Goal: Ask a question

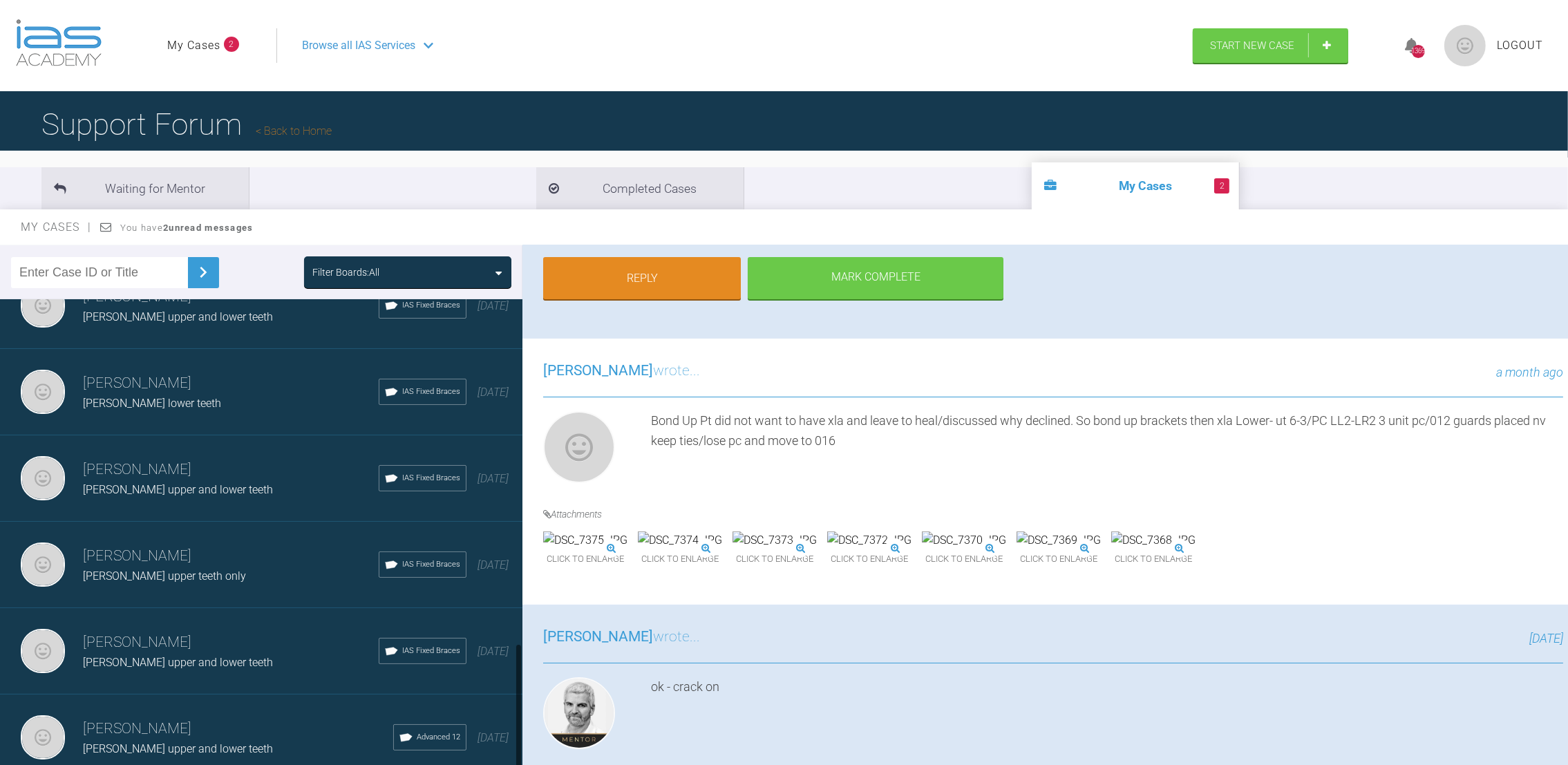
scroll to position [1279, 0]
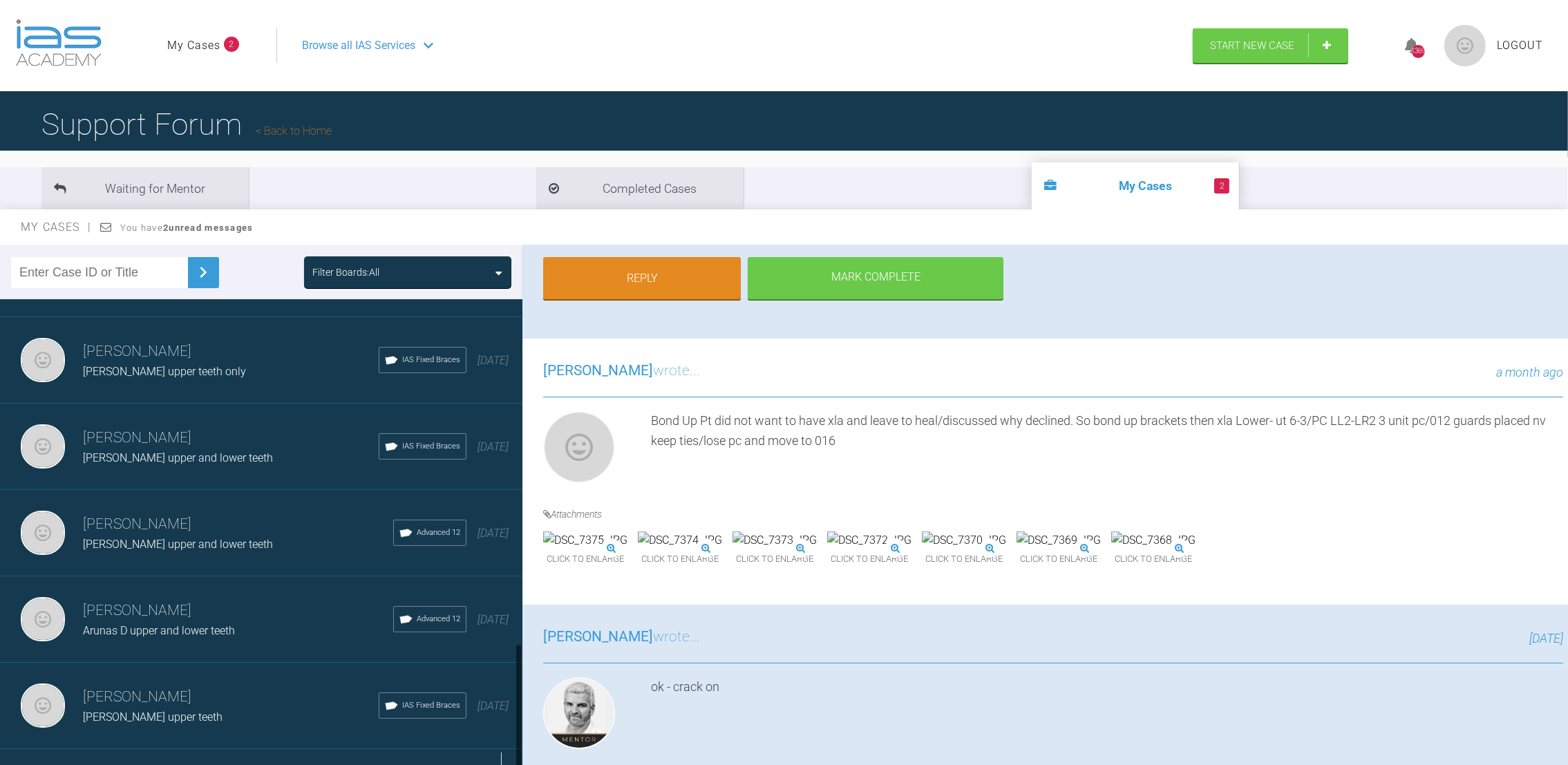
drag, startPoint x: 517, startPoint y: 502, endPoint x: 507, endPoint y: 756, distance: 254.2
click at [507, 756] on div "[PERSON_NAME] [PERSON_NAME] lower teeth IAS Fixed Braces [DATE] [PERSON_NAME] […" at bounding box center [261, 536] width 522 height 472
click at [293, 749] on div "Load more" at bounding box center [269, 771] width 538 height 43
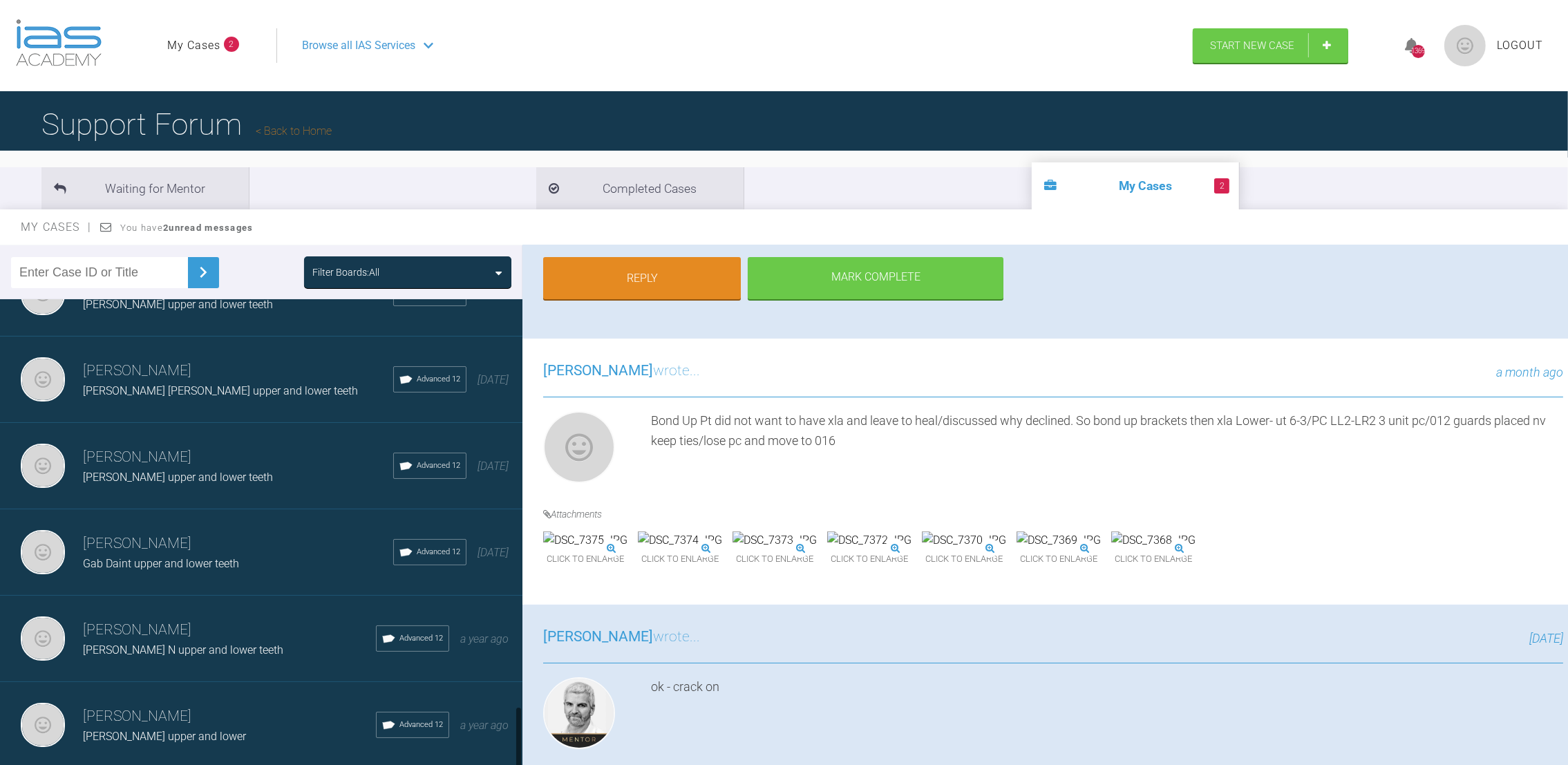
drag, startPoint x: 516, startPoint y: 490, endPoint x: 515, endPoint y: 742, distance: 252.0
click at [515, 742] on div at bounding box center [518, 536] width 8 height 472
drag, startPoint x: 256, startPoint y: 748, endPoint x: 301, endPoint y: 503, distance: 249.1
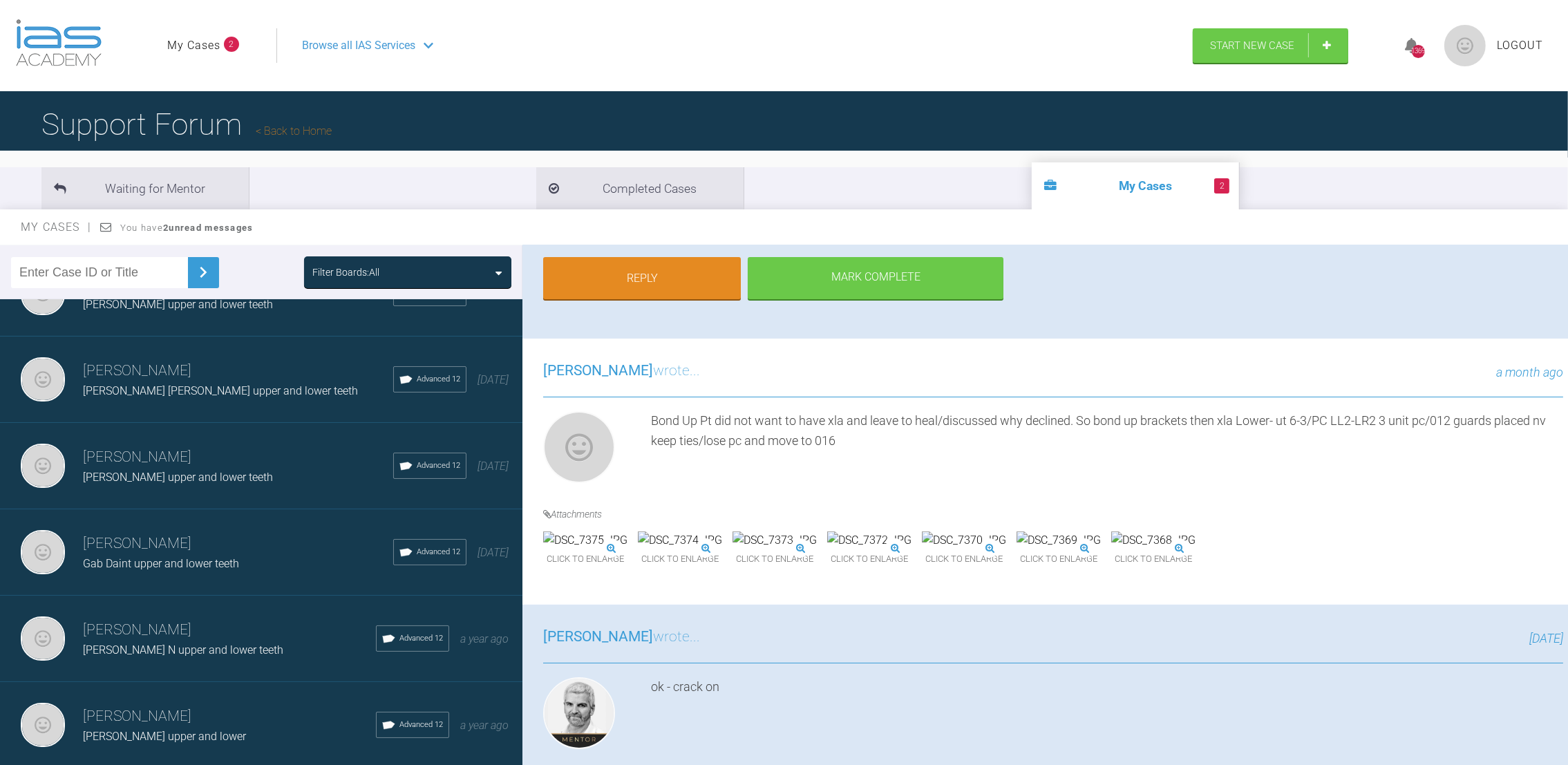
click at [301, 533] on h3 "[PERSON_NAME]" at bounding box center [238, 544] width 310 height 23
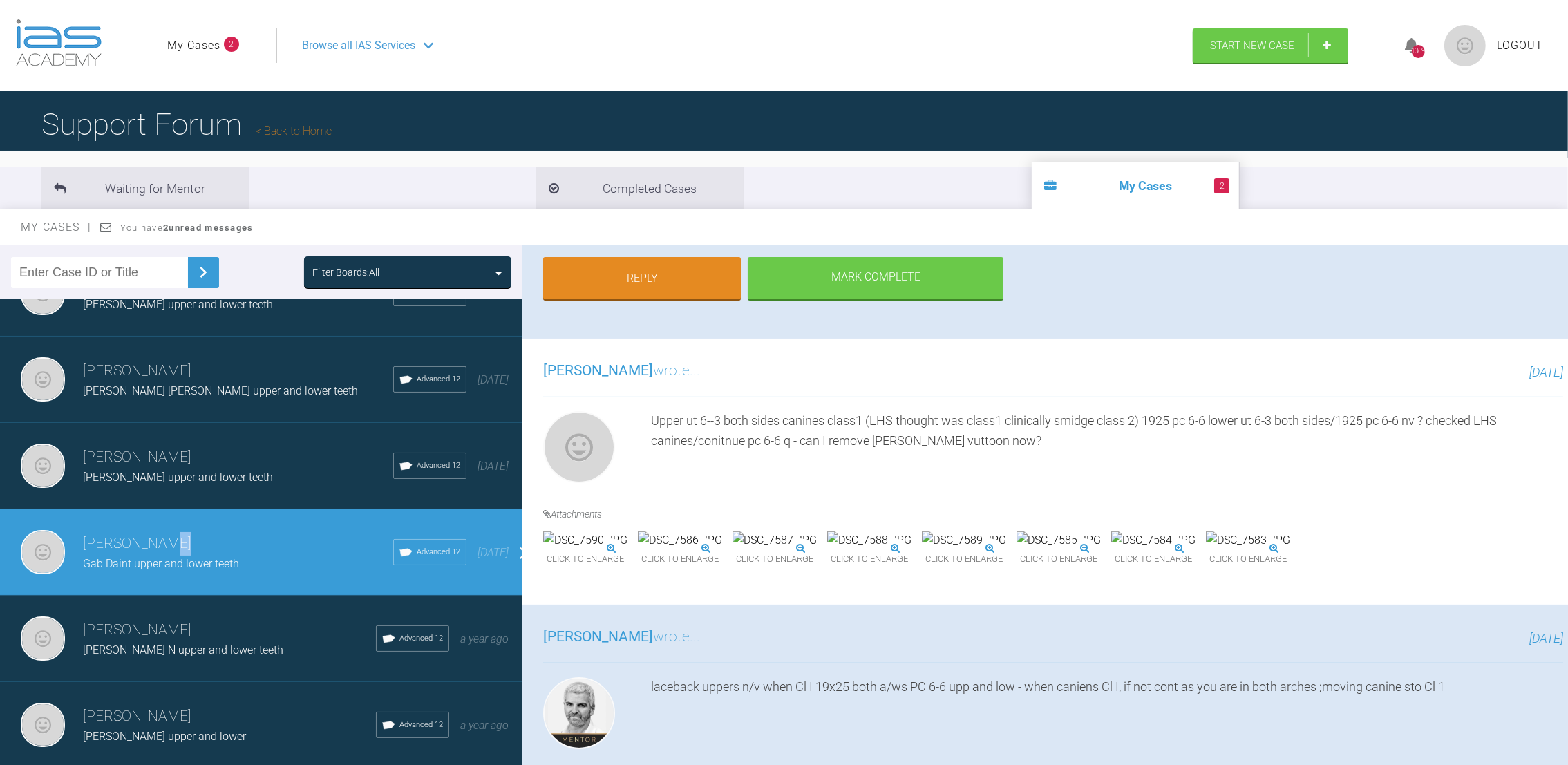
click at [301, 533] on h3 "[PERSON_NAME]" at bounding box center [238, 544] width 310 height 23
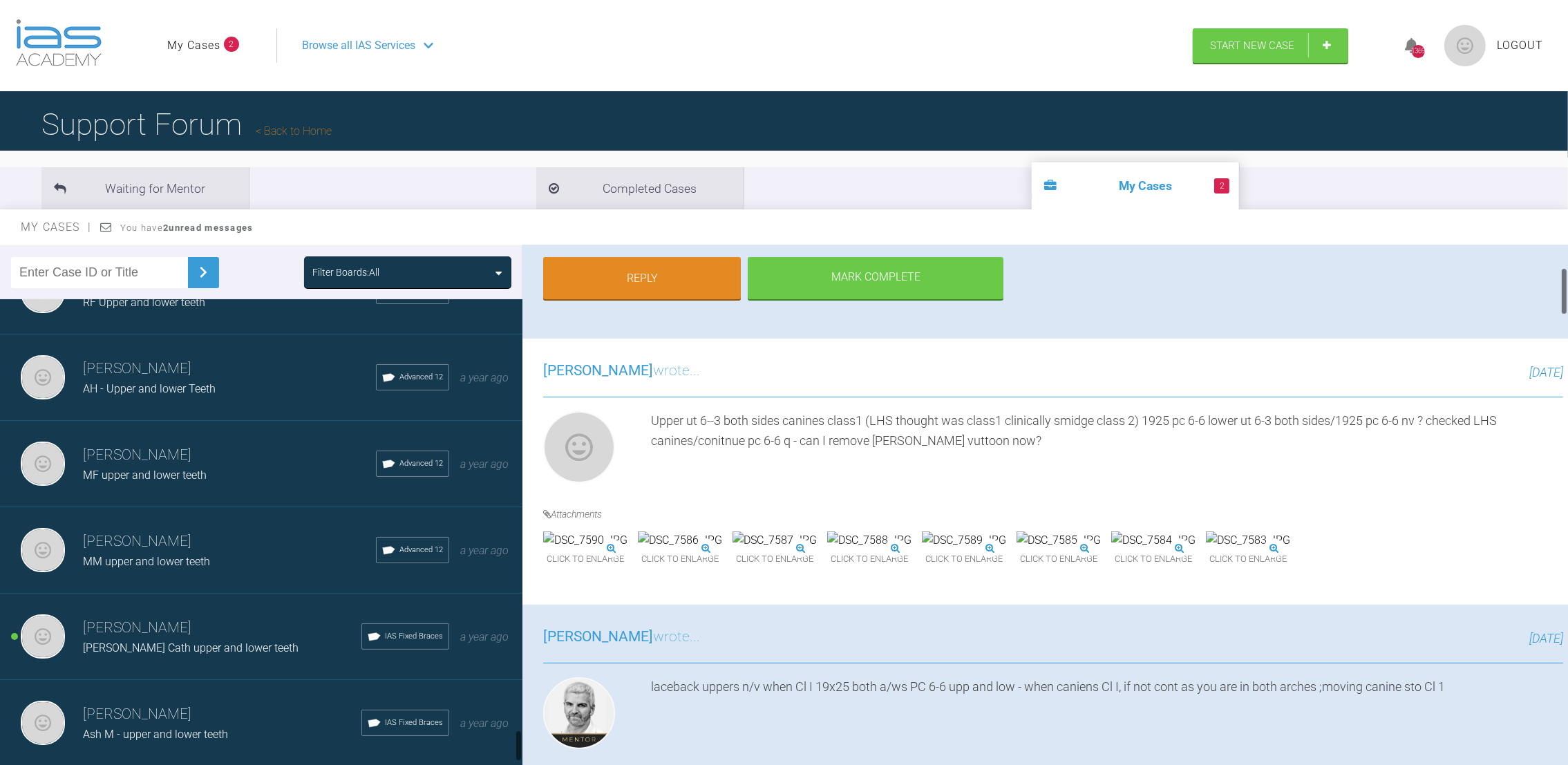
scroll to position [6405, 0]
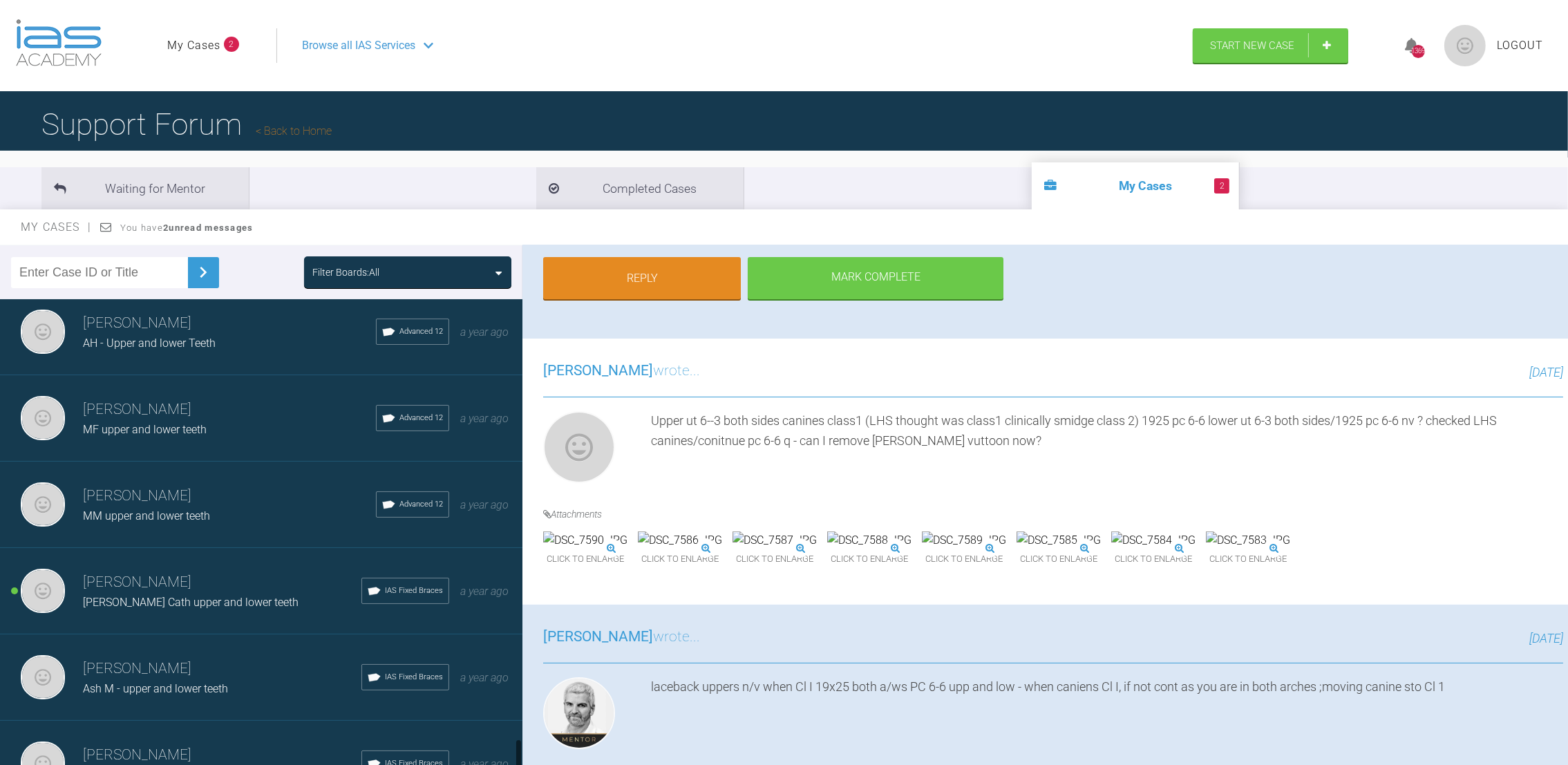
drag, startPoint x: 515, startPoint y: 517, endPoint x: 515, endPoint y: 763, distance: 246.0
click at [515, 763] on div at bounding box center [518, 536] width 8 height 472
drag, startPoint x: 521, startPoint y: 644, endPoint x: 522, endPoint y: 671, distance: 27.0
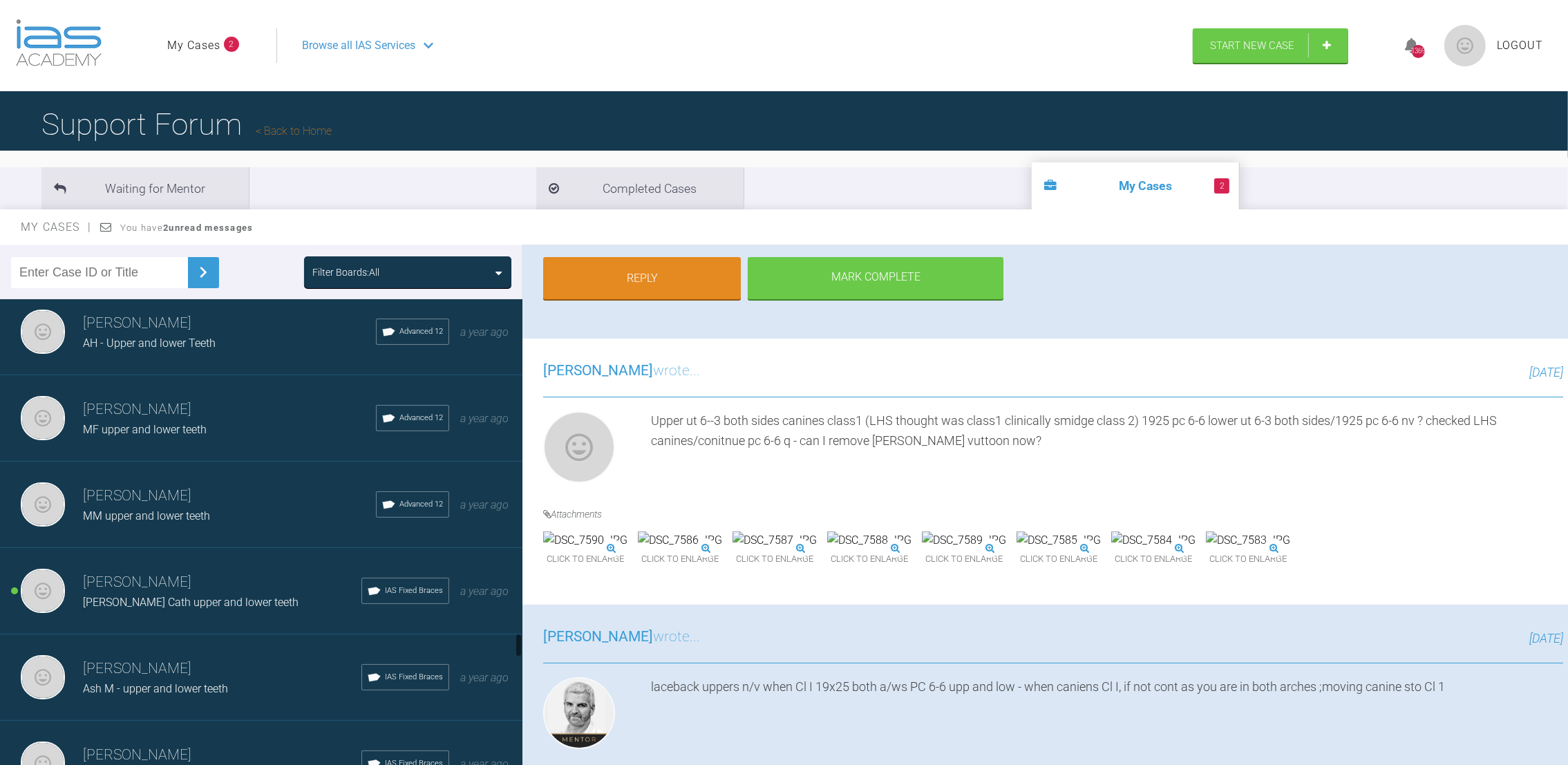
click at [522, 671] on div at bounding box center [518, 536] width 8 height 472
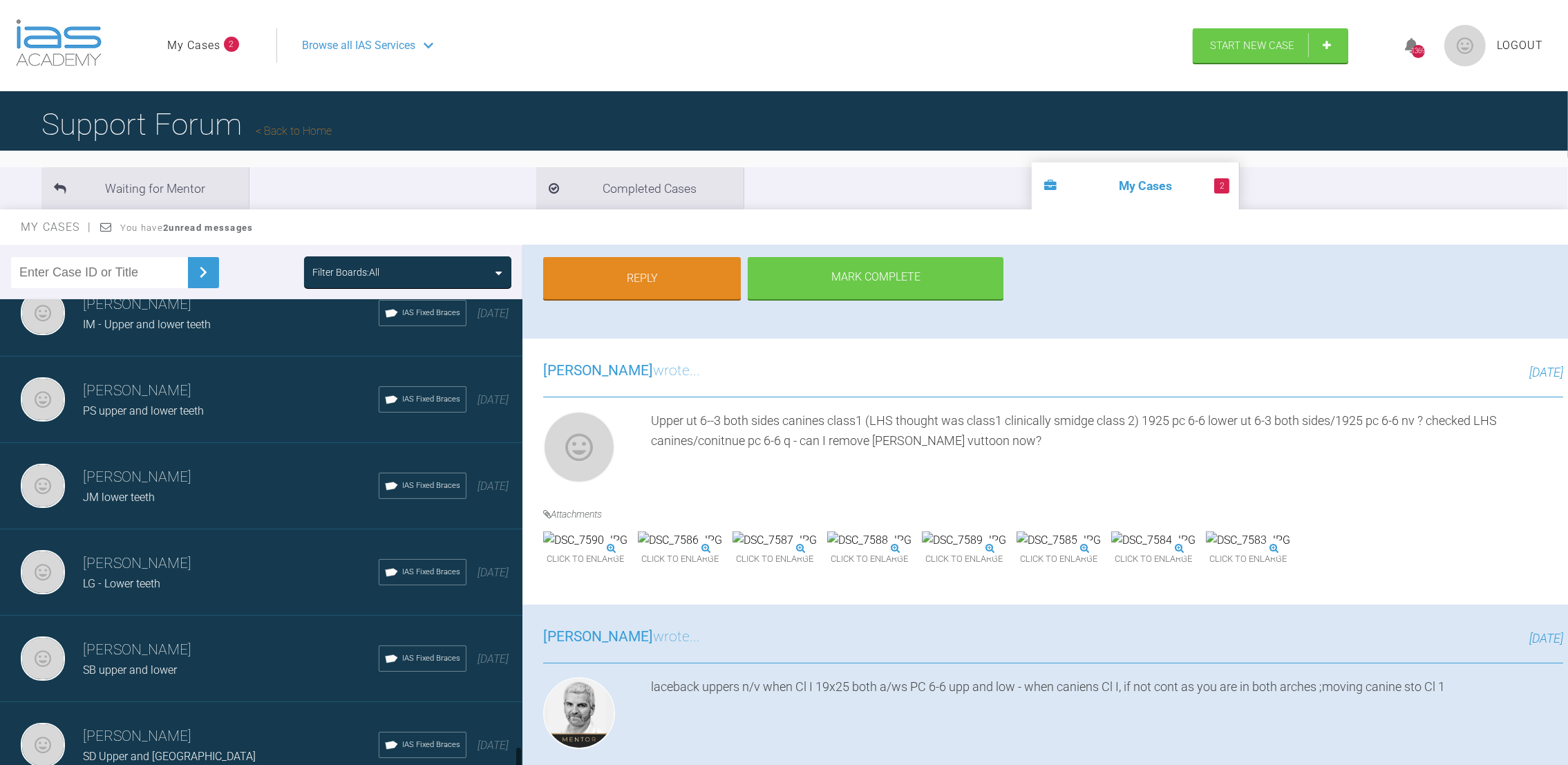
scroll to position [8585, 0]
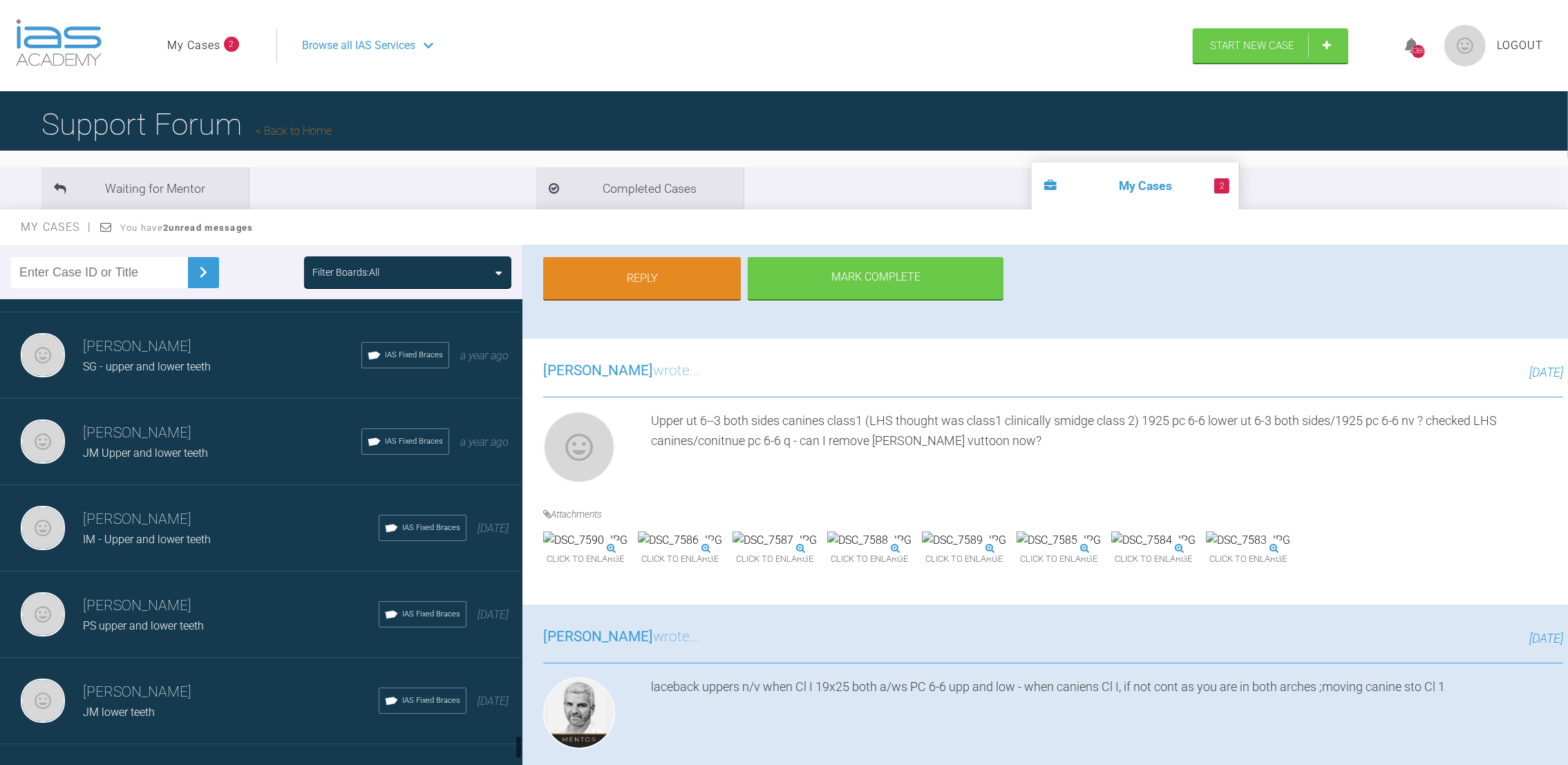
drag, startPoint x: 520, startPoint y: 647, endPoint x: 513, endPoint y: 751, distance: 104.2
click at [513, 751] on div "[PERSON_NAME] [PERSON_NAME] lower teeth IAS Fixed Braces [DATE] [PERSON_NAME] […" at bounding box center [261, 536] width 522 height 472
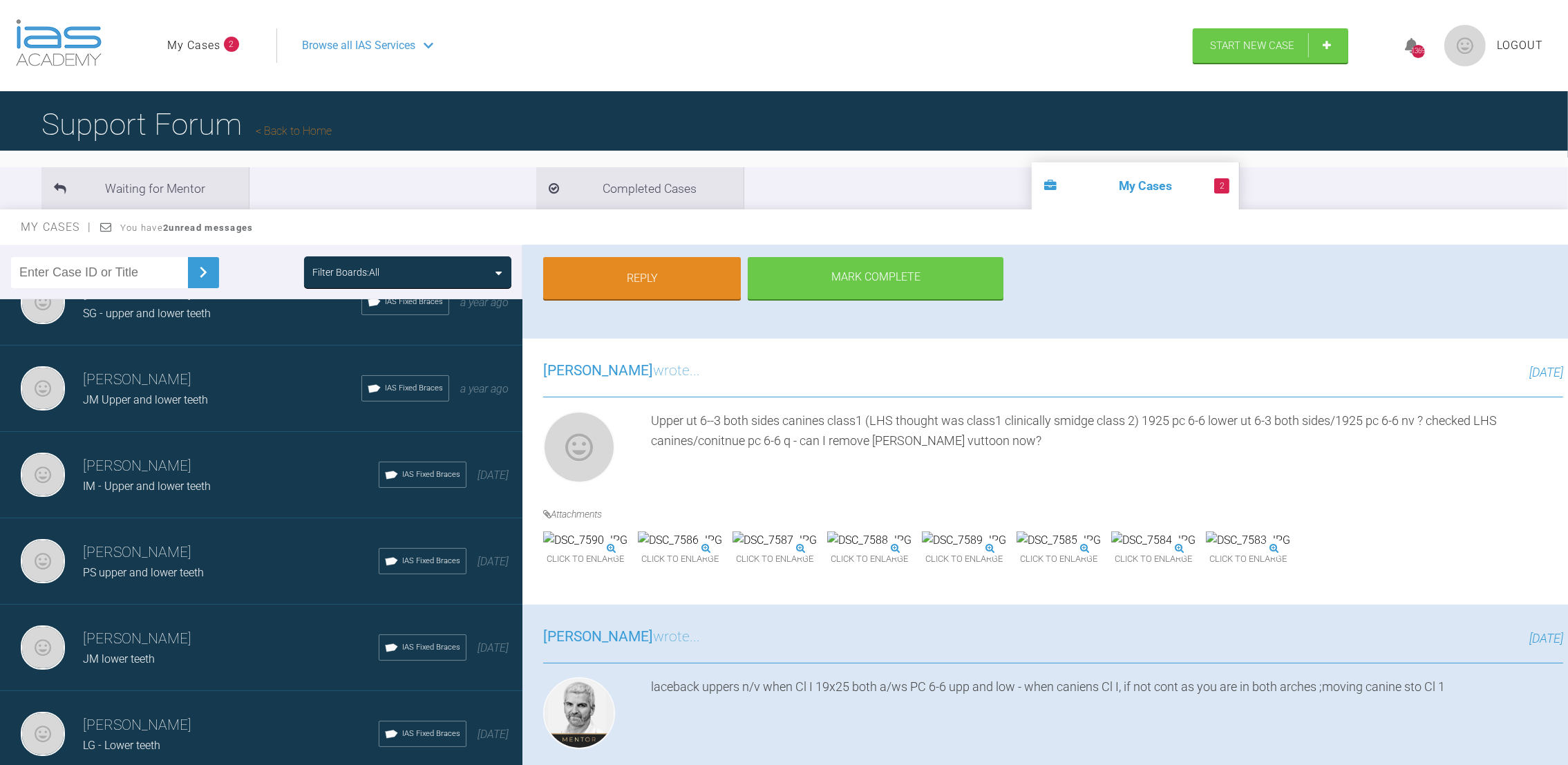
click at [167, 432] on div "[PERSON_NAME] IM - Upper and lower teeth IAS Fixed Braces [DATE]" at bounding box center [269, 475] width 538 height 86
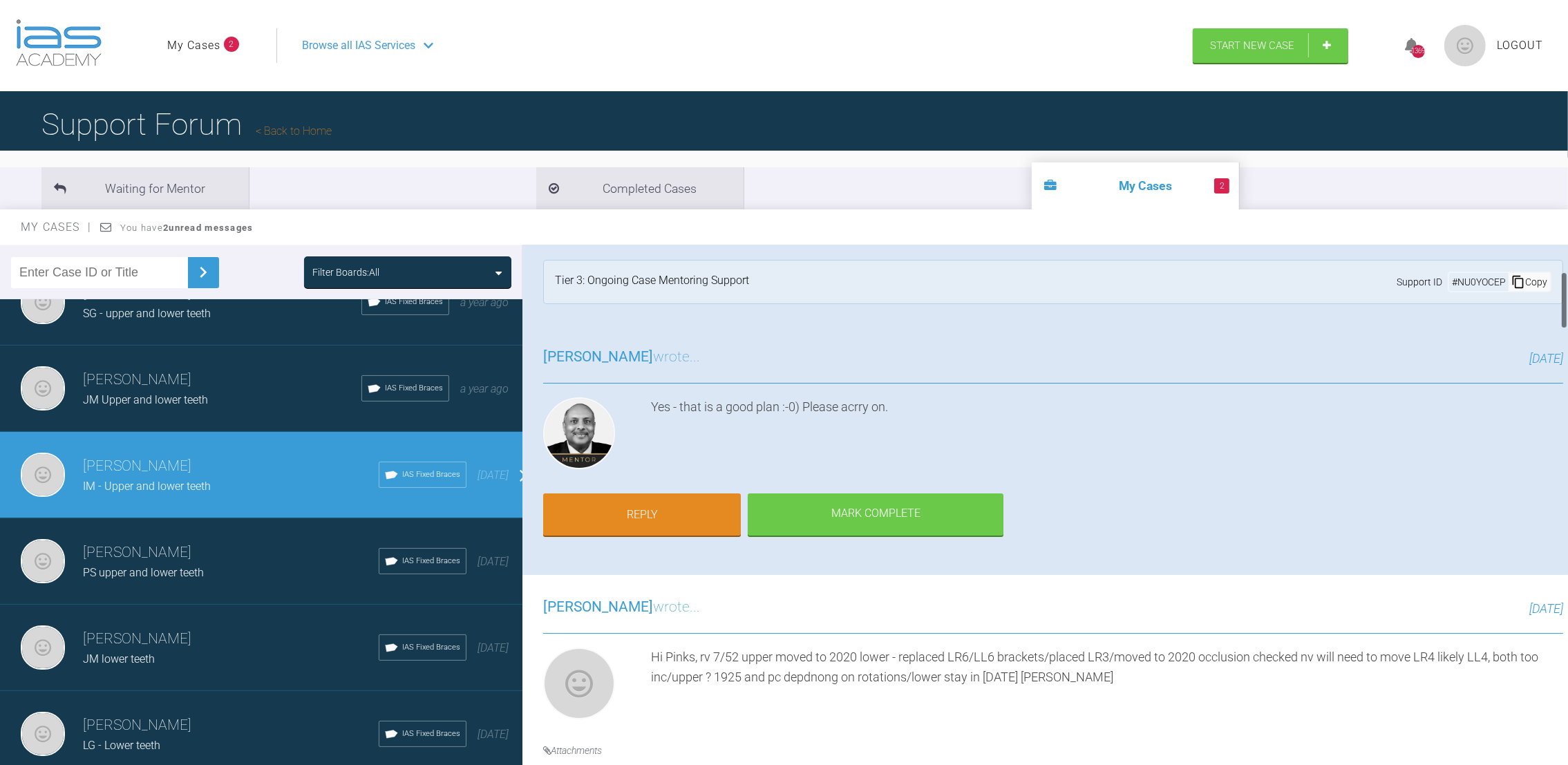
scroll to position [0, 0]
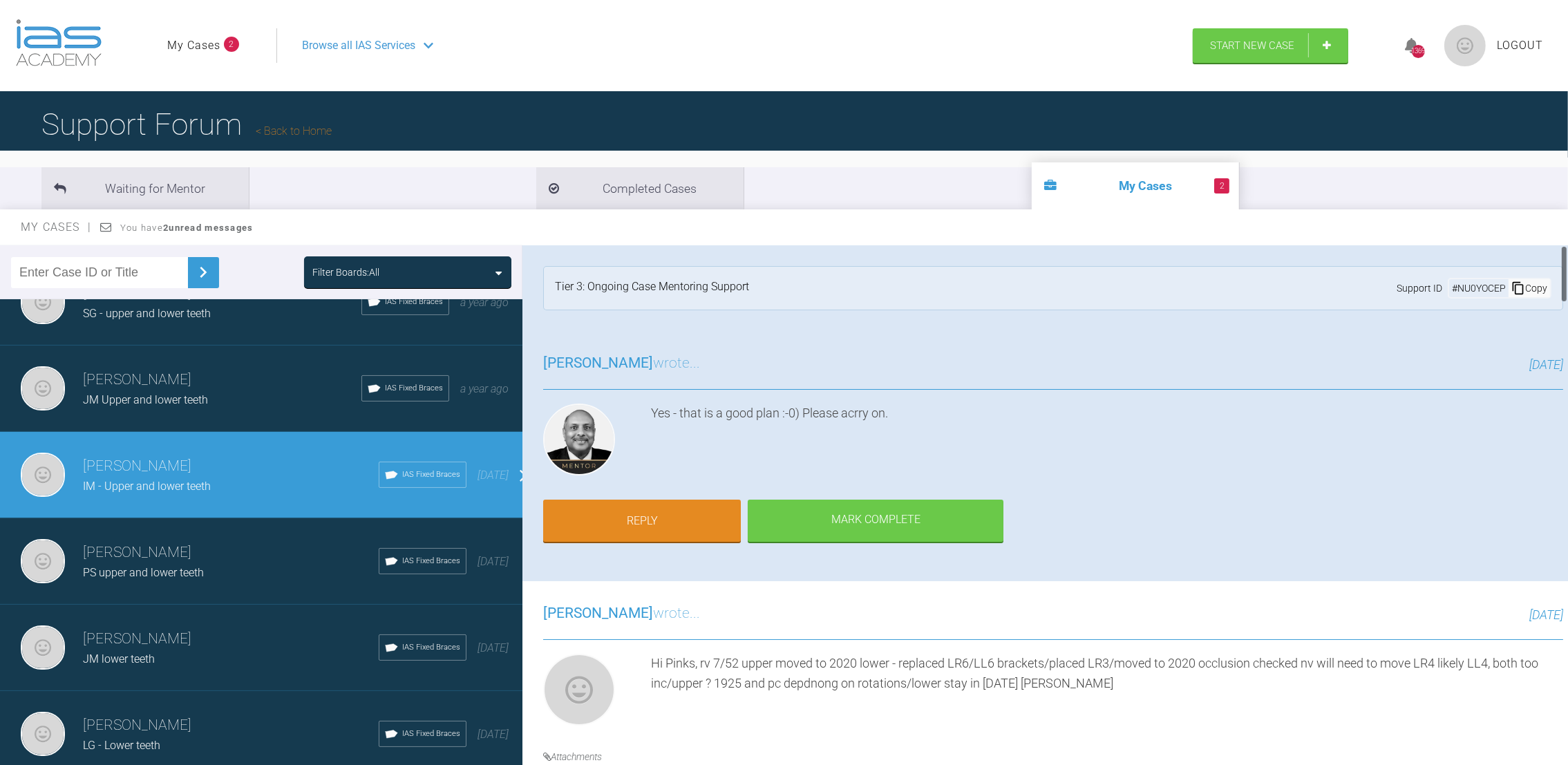
drag, startPoint x: 1562, startPoint y: 317, endPoint x: 1561, endPoint y: 278, distance: 39.0
click at [1562, 278] on div at bounding box center [1564, 273] width 5 height 57
